Goal: Task Accomplishment & Management: Use online tool/utility

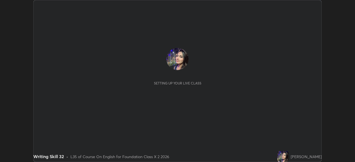
scroll to position [162, 355]
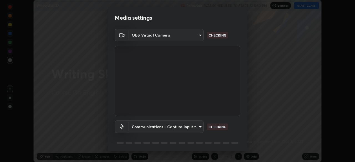
type input "8430282c75c9cf90d073dd2650c69e1562d55ee46f92edd4d0492a031e33ab74"
type input "communications"
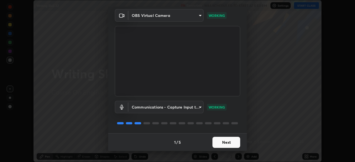
click at [232, 143] on button "Next" at bounding box center [226, 142] width 28 height 11
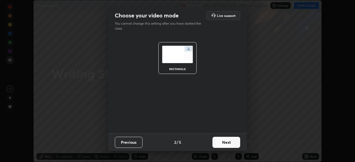
scroll to position [0, 0]
click at [234, 143] on button "Next" at bounding box center [226, 142] width 28 height 11
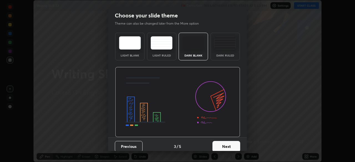
click at [234, 143] on button "Next" at bounding box center [226, 146] width 28 height 11
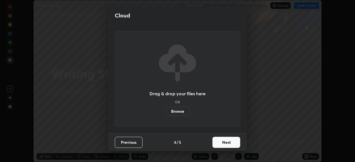
click at [234, 143] on button "Next" at bounding box center [226, 142] width 28 height 11
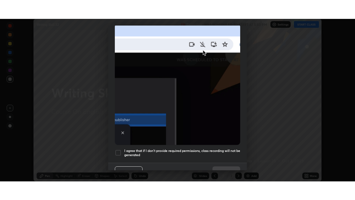
scroll to position [133, 0]
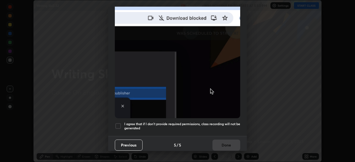
click at [119, 123] on div at bounding box center [118, 126] width 7 height 7
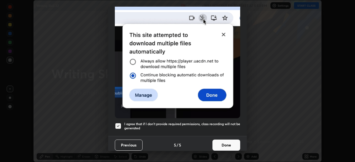
click at [228, 143] on button "Done" at bounding box center [226, 145] width 28 height 11
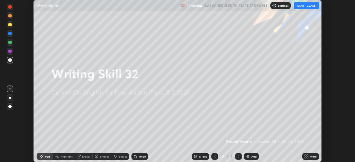
click at [312, 8] on button "START CLASS" at bounding box center [306, 5] width 25 height 7
click at [312, 158] on div "More" at bounding box center [313, 156] width 7 height 3
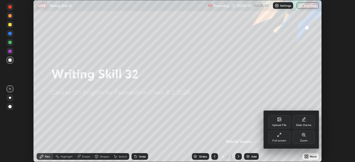
click at [302, 138] on div "Zoom" at bounding box center [304, 137] width 22 height 13
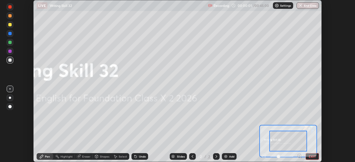
click at [313, 157] on button "EXIT" at bounding box center [312, 156] width 13 height 7
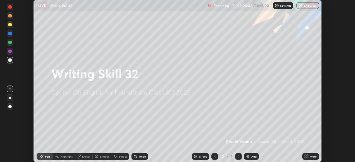
click at [313, 157] on div "More" at bounding box center [313, 156] width 7 height 3
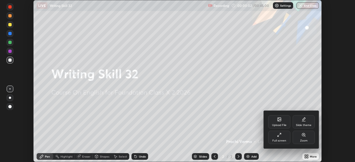
click at [287, 141] on div "Full screen" at bounding box center [279, 137] width 22 height 13
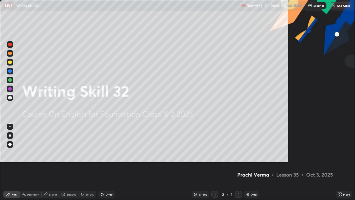
scroll to position [200, 355]
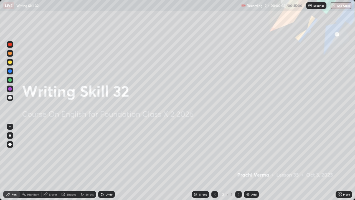
click at [255, 162] on div "Add" at bounding box center [253, 194] width 5 height 3
